Goal: Check status

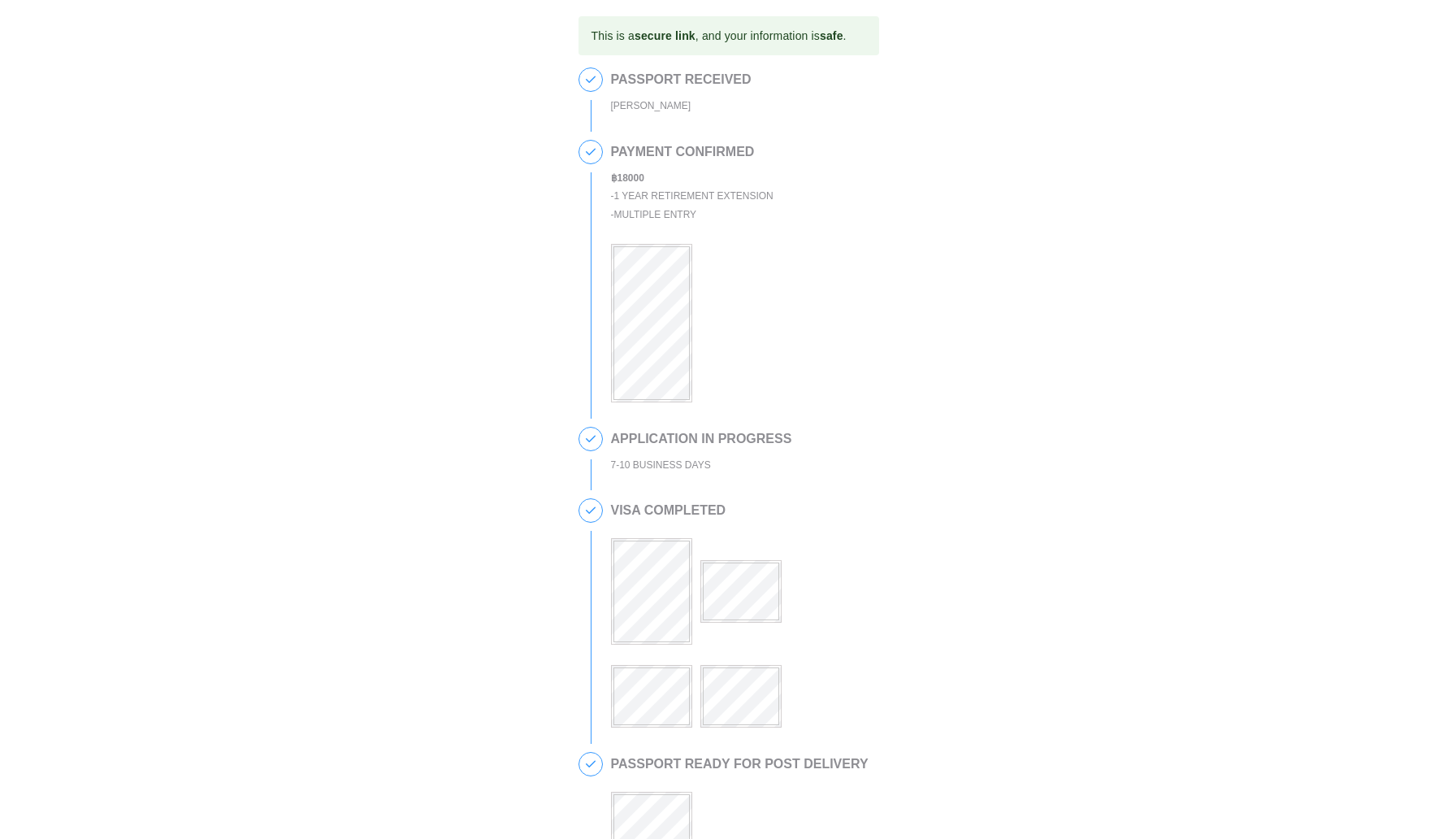
scroll to position [239, 0]
